Goal: Information Seeking & Learning: Learn about a topic

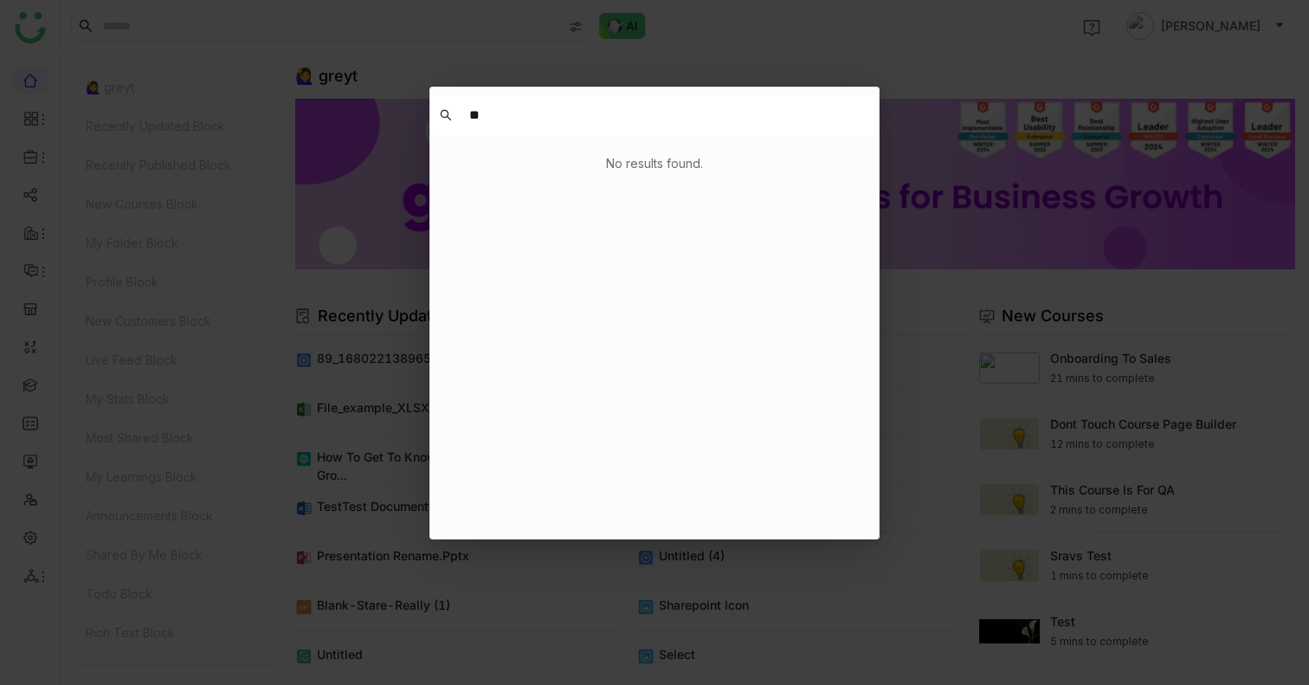
type input "*"
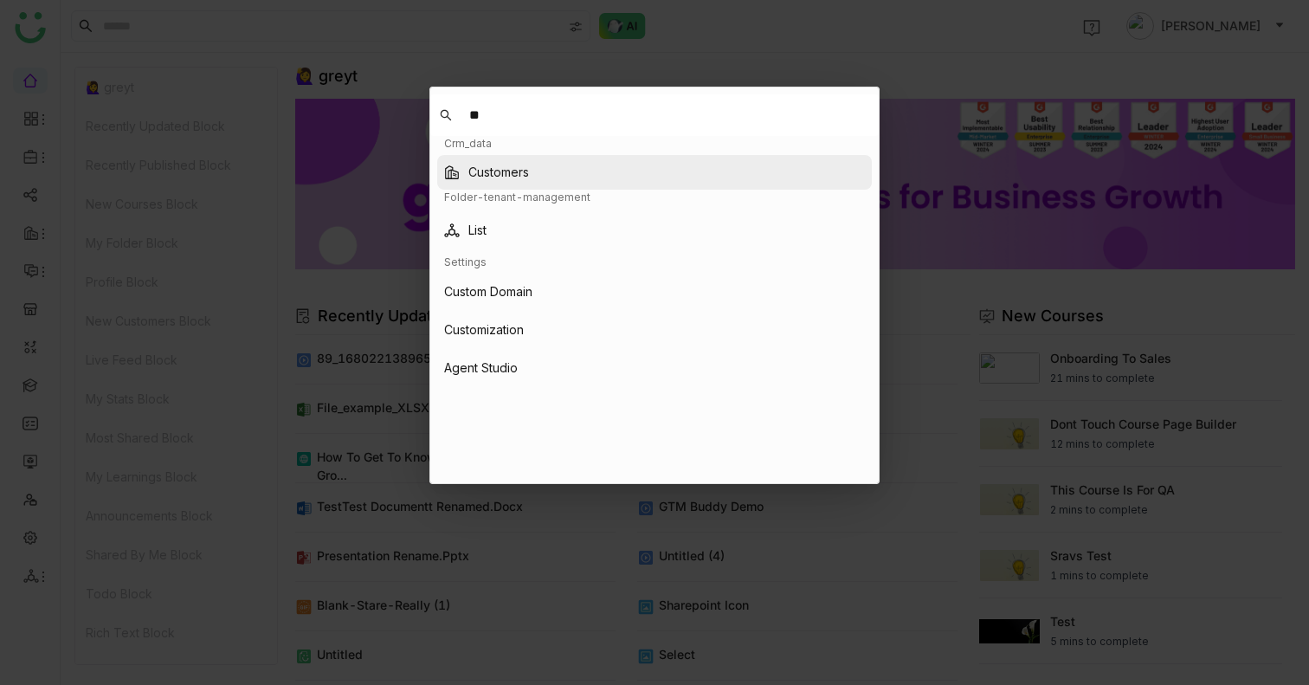
type input "*"
type input "***"
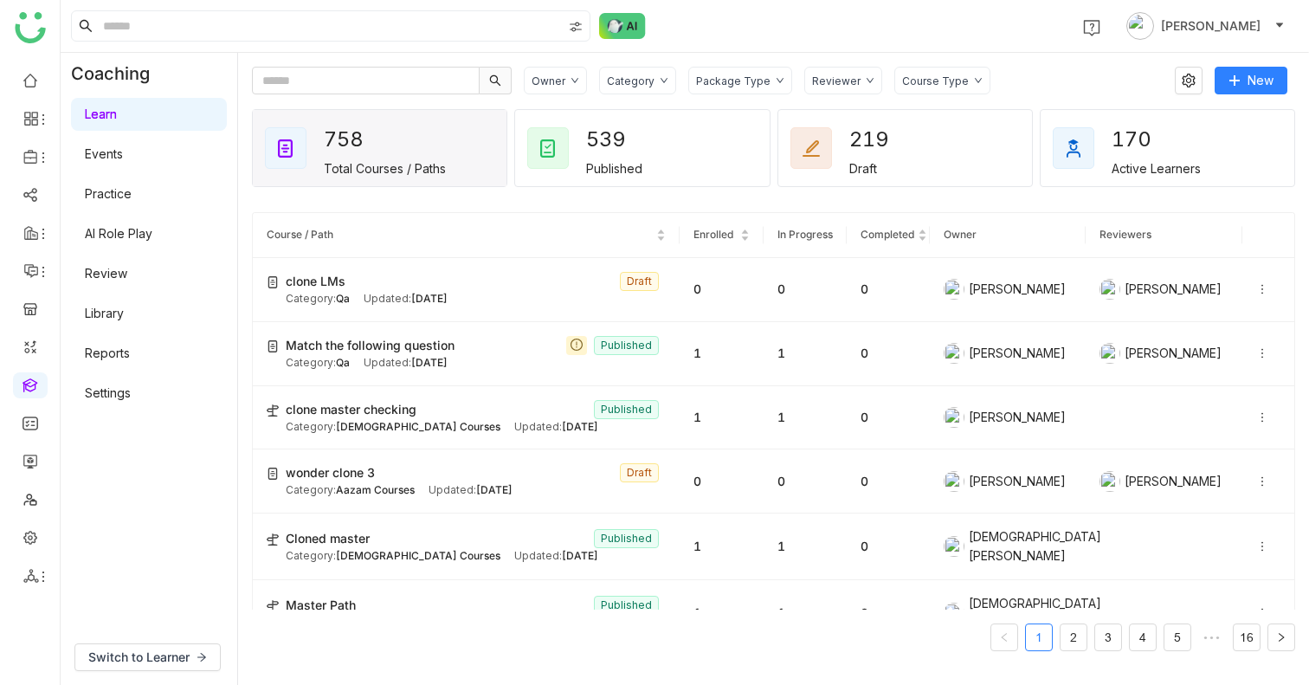
click at [133, 226] on link "AI Role Play" at bounding box center [119, 233] width 68 height 15
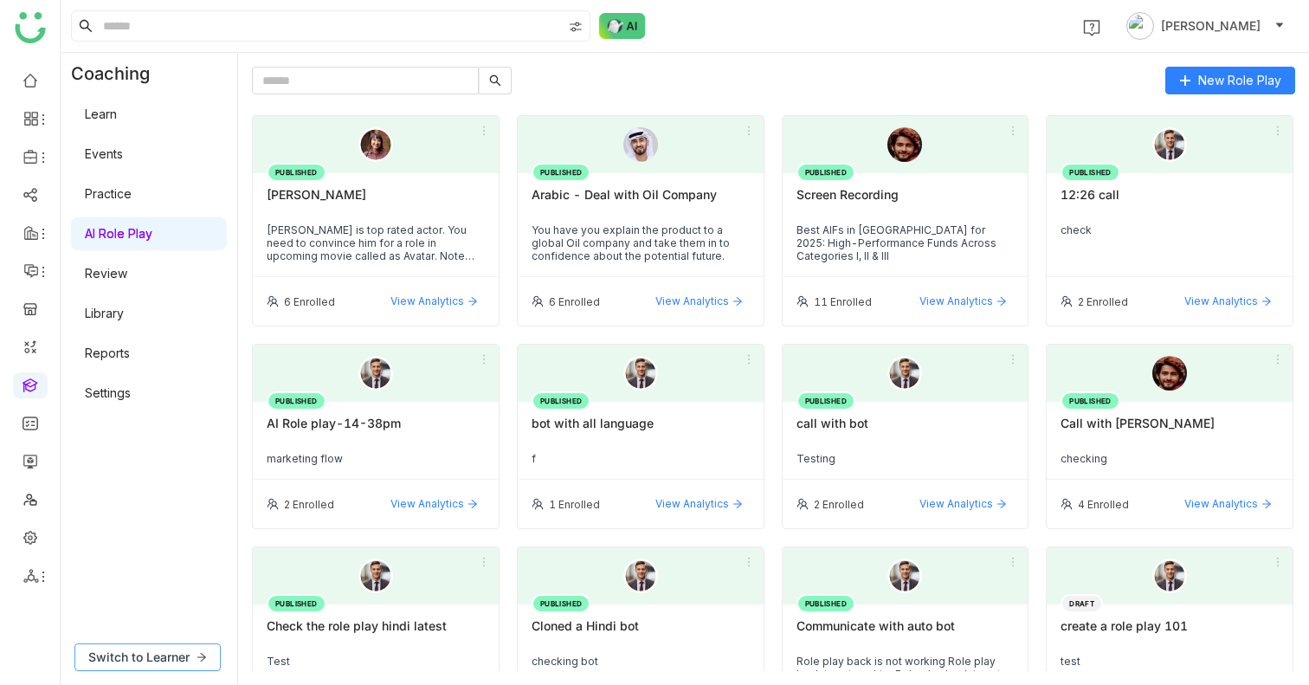
click at [174, 657] on span "Switch to Learner" at bounding box center [138, 657] width 101 height 19
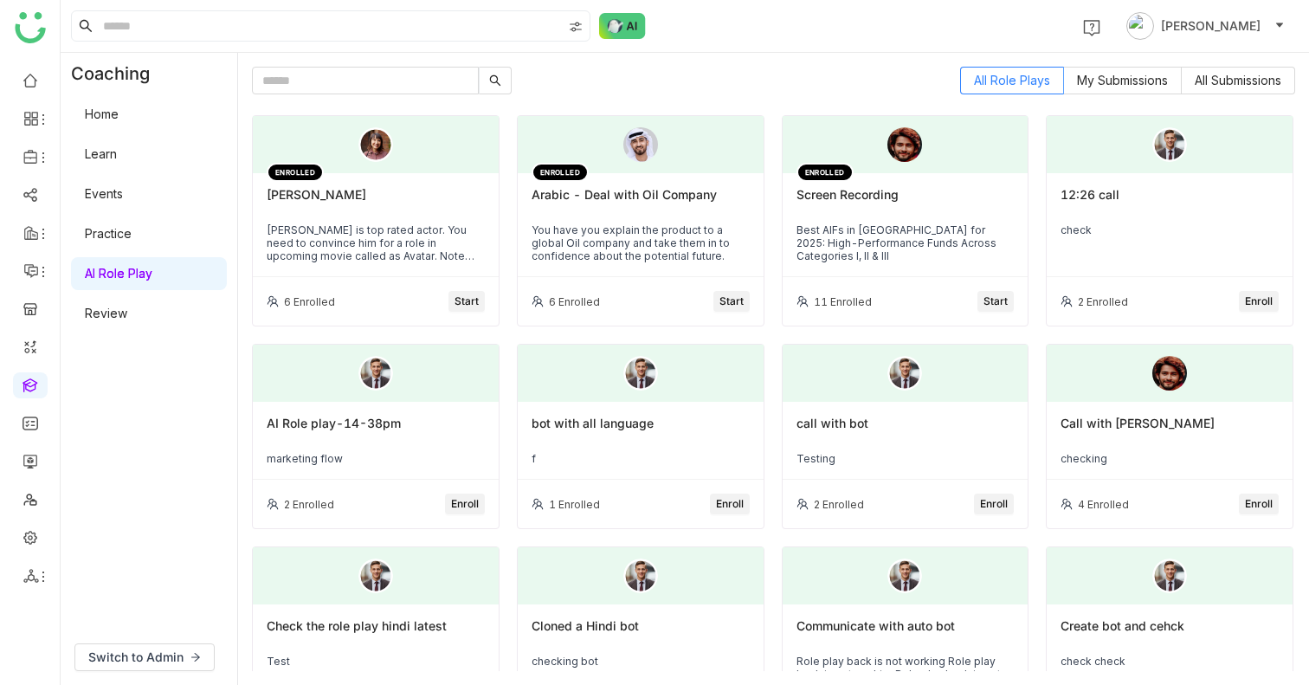
click at [473, 203] on div "[PERSON_NAME]" at bounding box center [376, 201] width 218 height 29
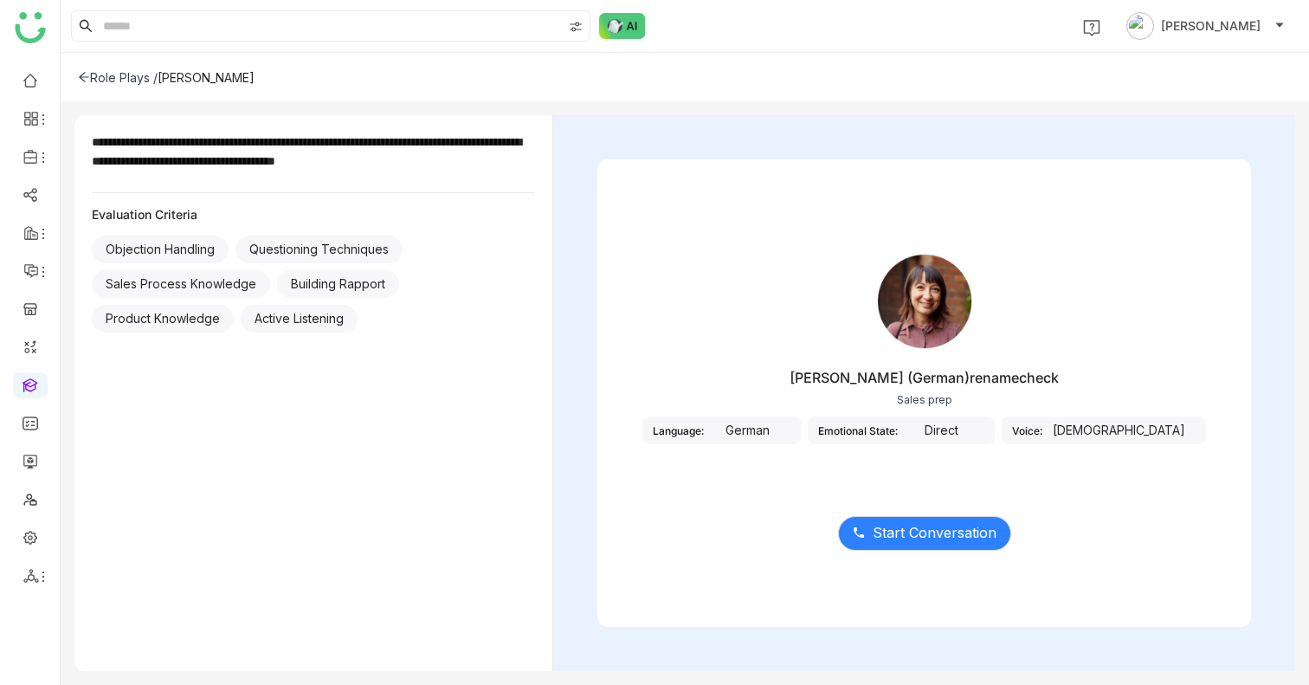
click at [47, 146] on ul at bounding box center [30, 327] width 60 height 545
click at [38, 149] on icon at bounding box center [31, 157] width 16 height 16
click at [103, 191] on link "FAQs" at bounding box center [120, 197] width 113 height 12
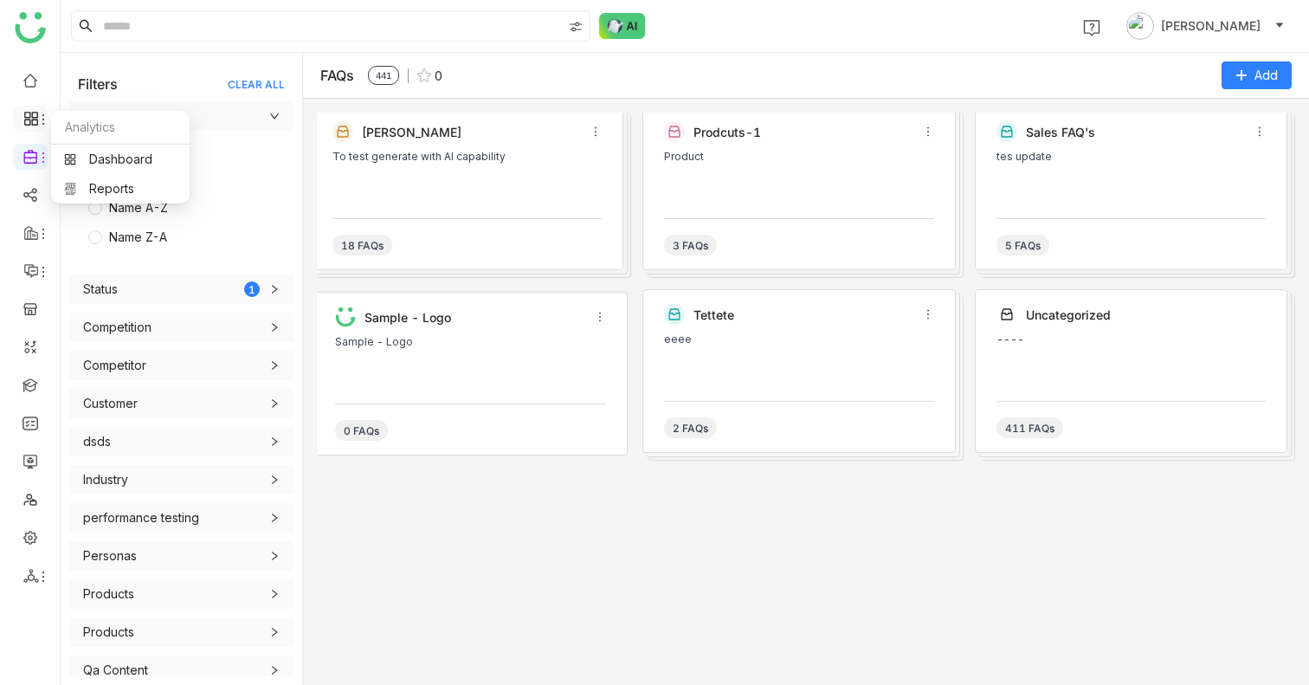
click at [22, 115] on div at bounding box center [30, 119] width 35 height 16
click at [28, 109] on li at bounding box center [30, 119] width 35 height 26
click at [30, 112] on icon at bounding box center [31, 119] width 16 height 16
click at [147, 160] on link "Dashboard" at bounding box center [120, 159] width 113 height 12
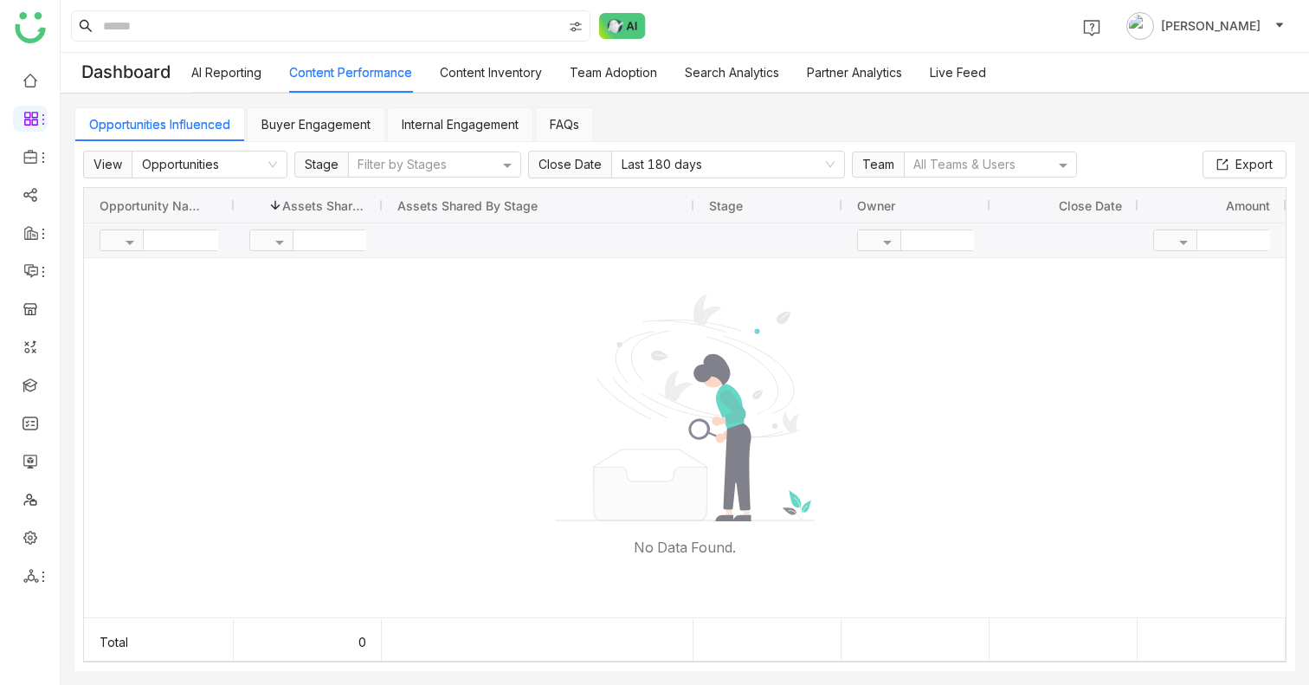
click at [371, 117] on link "Buyer Engagement" at bounding box center [315, 124] width 109 height 15
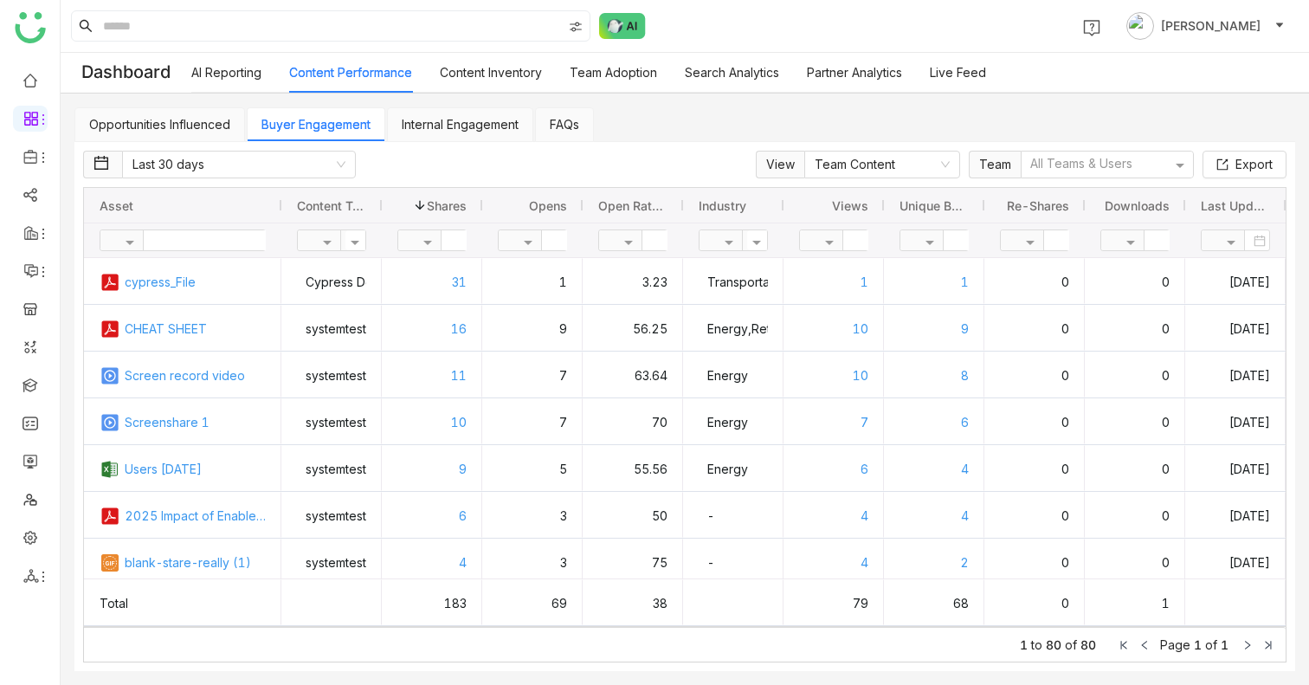
click at [429, 118] on link "Internal Engagement" at bounding box center [460, 124] width 117 height 15
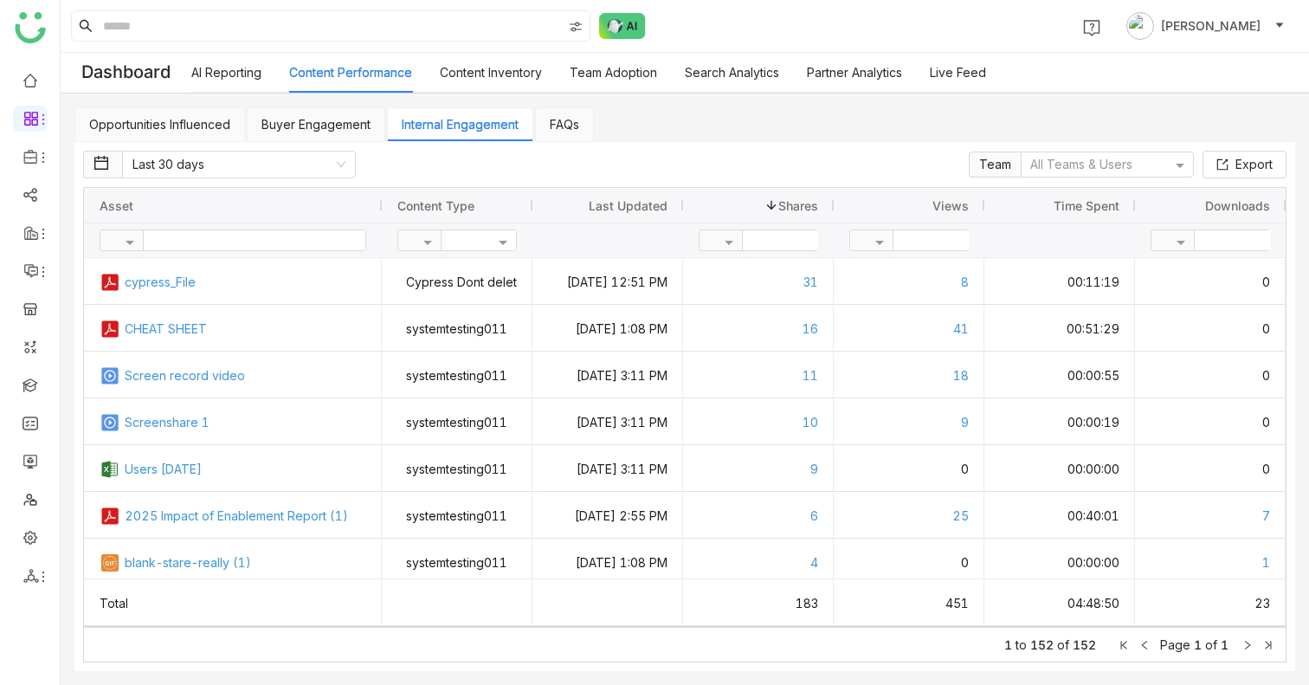
click at [577, 117] on link "FAQs" at bounding box center [564, 124] width 29 height 15
